Goal: Find contact information: Find contact information

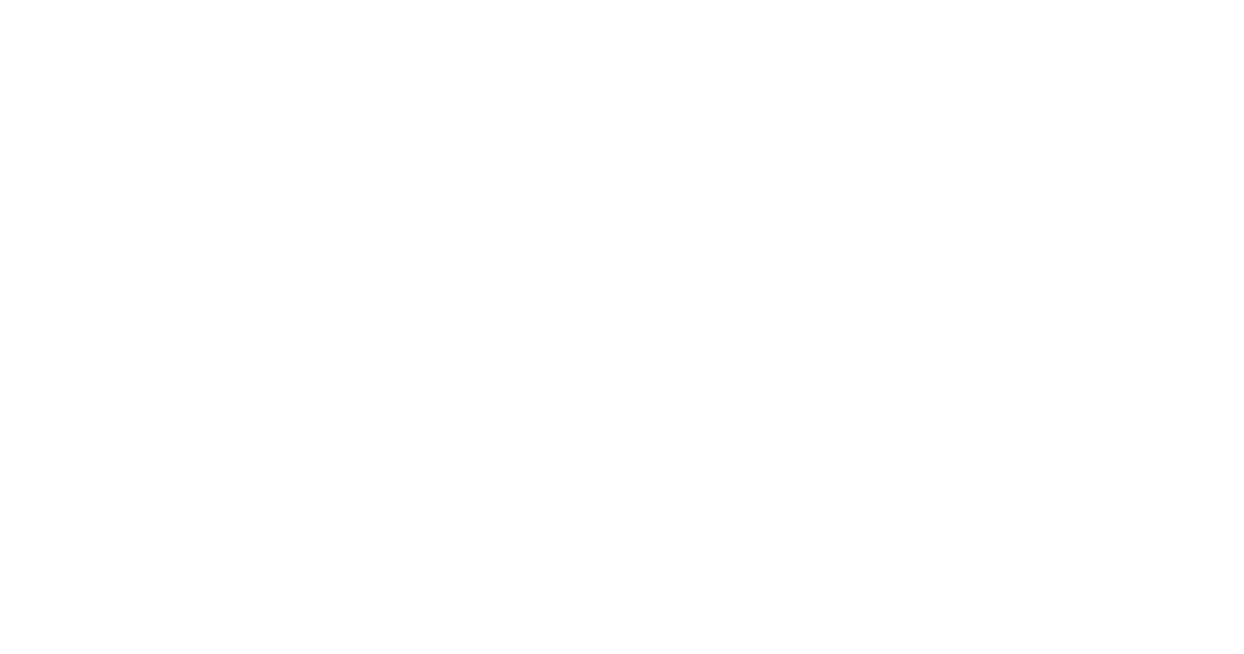
select select "Song"
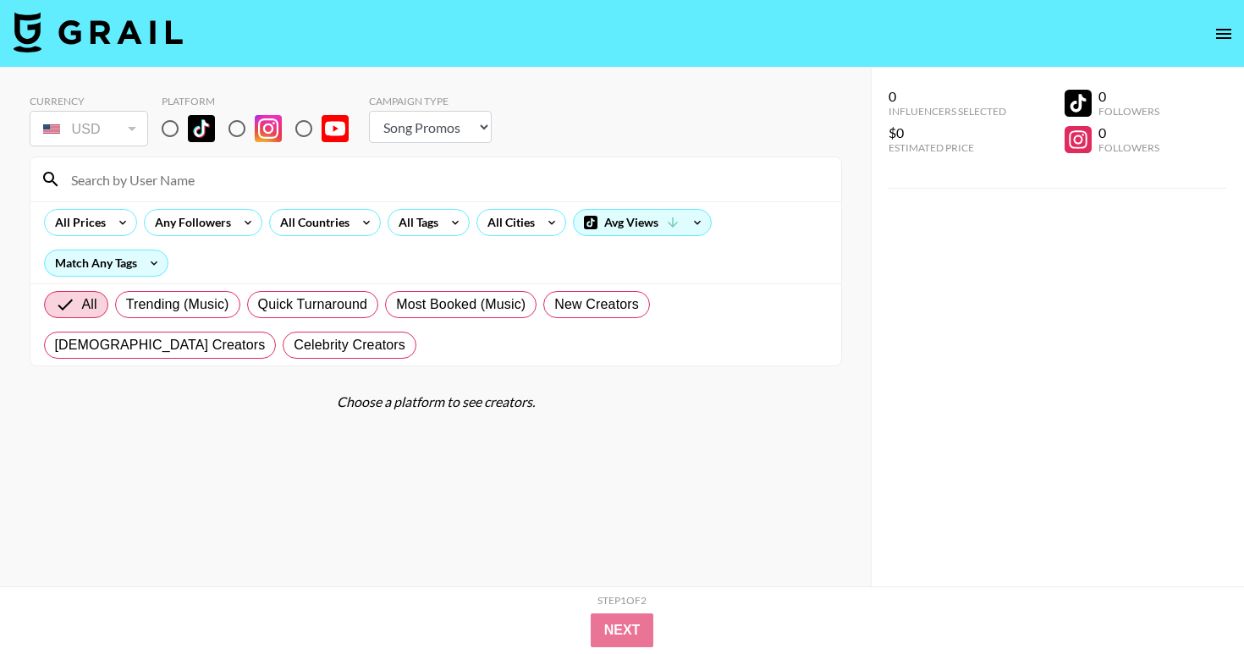
click at [161, 184] on input at bounding box center [446, 179] width 770 height 27
paste input "ivyifeoma"
type input "ivyifeoma"
click at [173, 118] on input "radio" at bounding box center [170, 129] width 36 height 36
radio input "true"
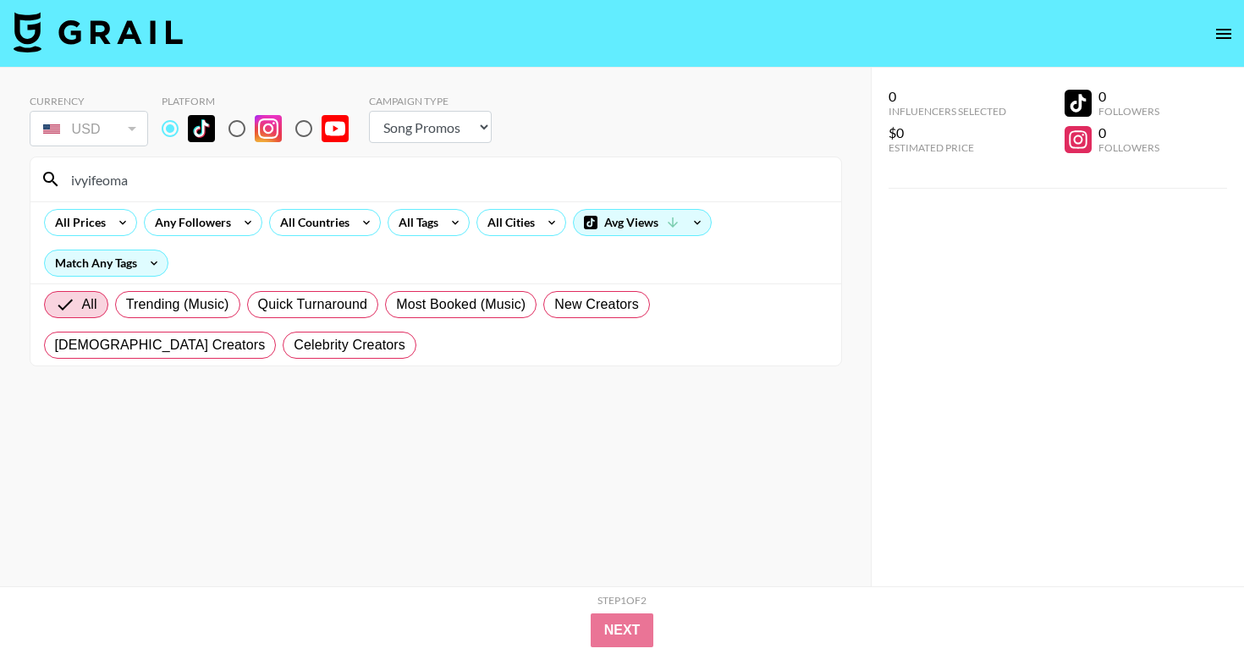
click at [295, 184] on input "ivyifeoma" at bounding box center [446, 179] width 770 height 27
type input "i"
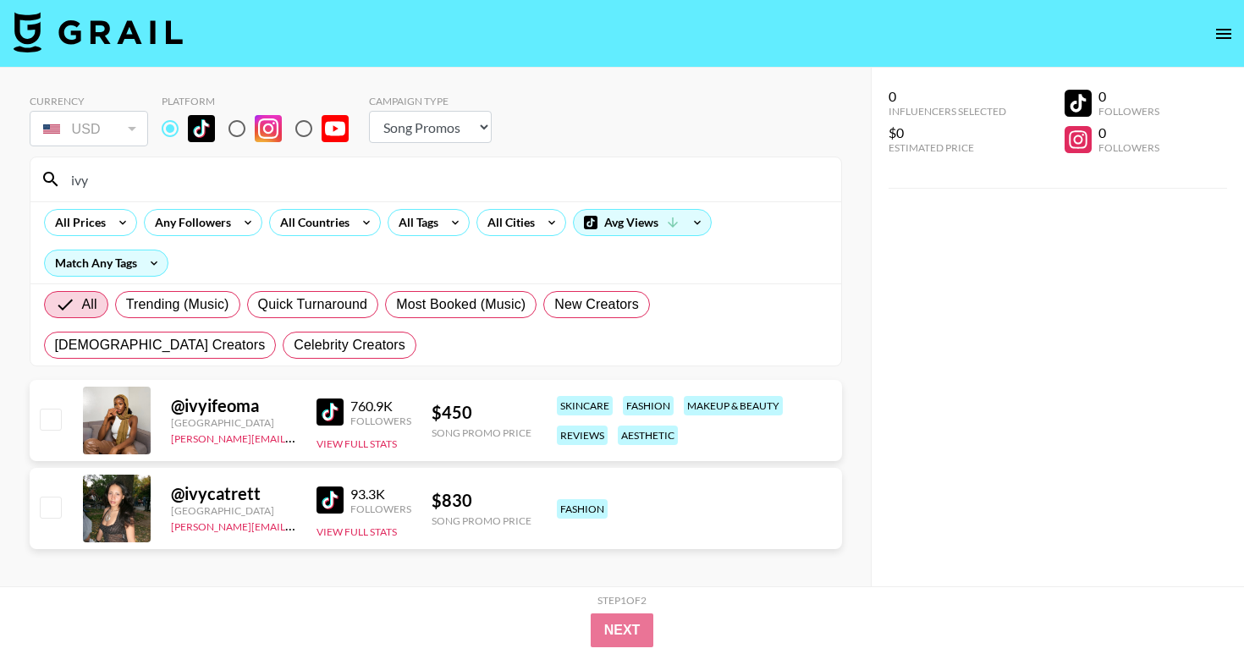
type input "ivy"
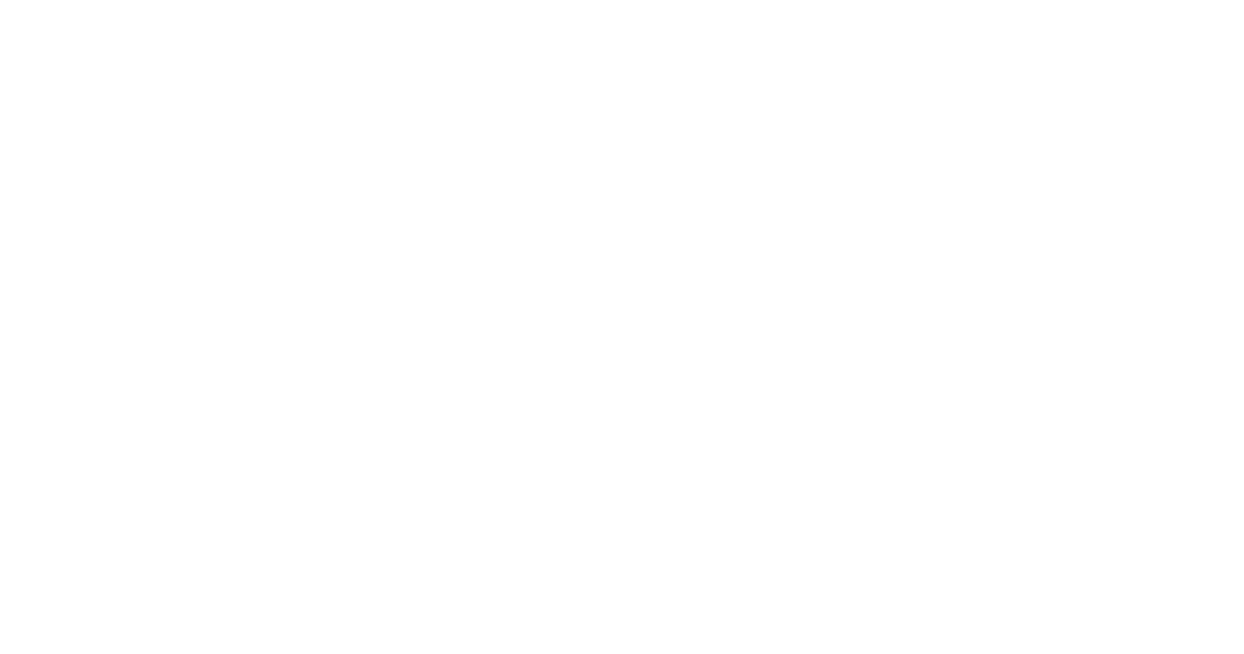
select select "Song"
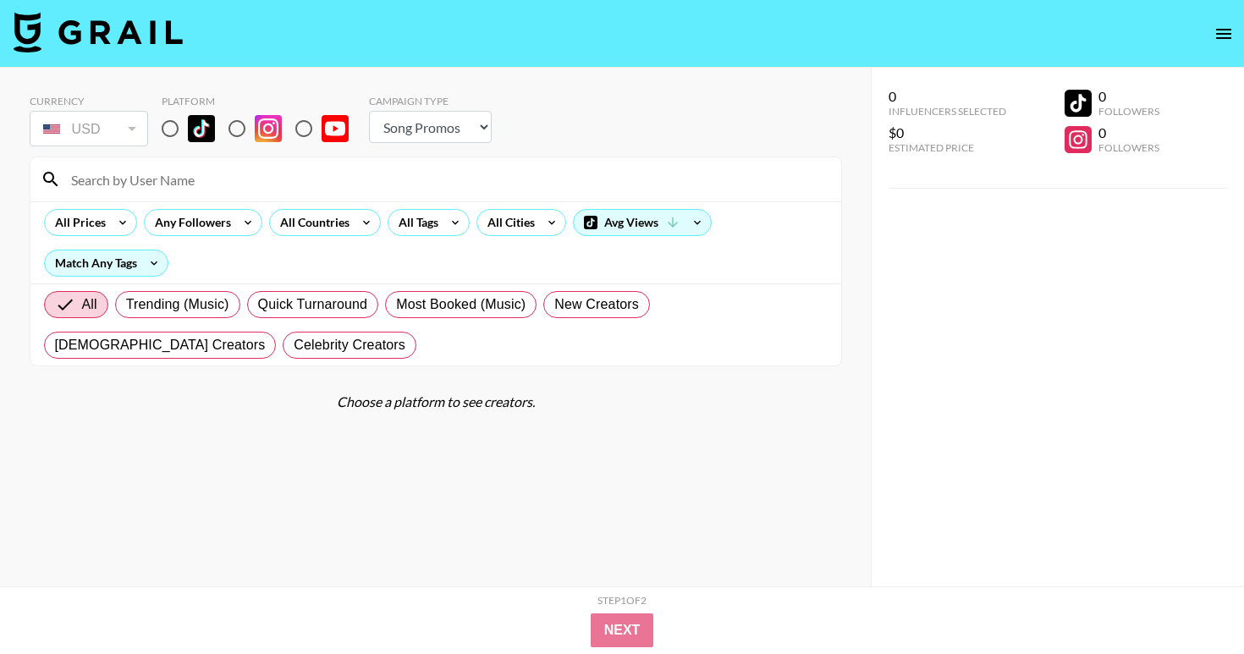
click at [250, 169] on input at bounding box center [446, 179] width 770 height 27
type input "ivy"
click at [171, 138] on input "radio" at bounding box center [170, 129] width 36 height 36
radio input "true"
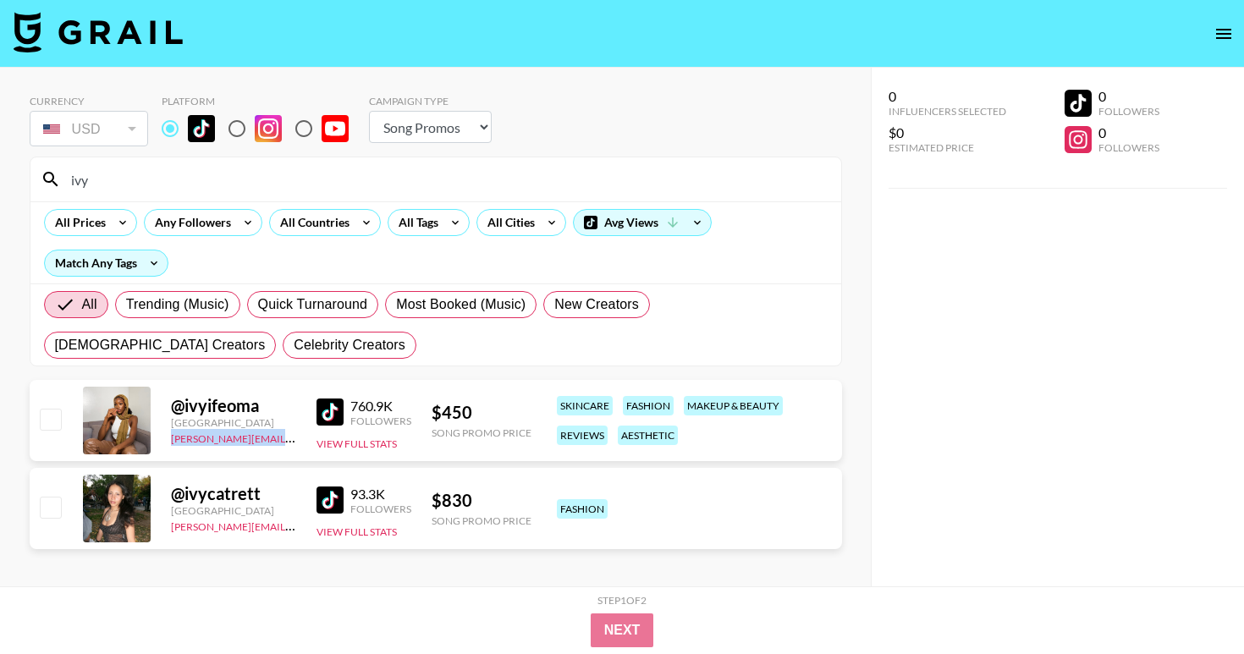
drag, startPoint x: 287, startPoint y: 440, endPoint x: 166, endPoint y: 443, distance: 121.0
click at [166, 443] on div "@ ivyifeoma Nigeria peter@grail-talent.com 760.9K Followers View Full Stats $ 4…" at bounding box center [436, 420] width 812 height 81
copy link "[PERSON_NAME][EMAIL_ADDRESS][DOMAIN_NAME]"
